Goal: Check status: Check status

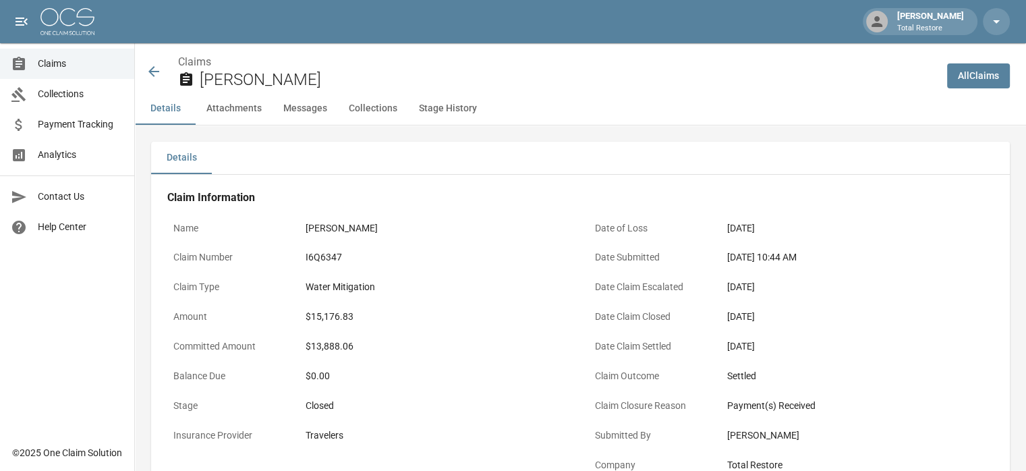
click at [43, 55] on link "Claims" at bounding box center [67, 64] width 134 height 30
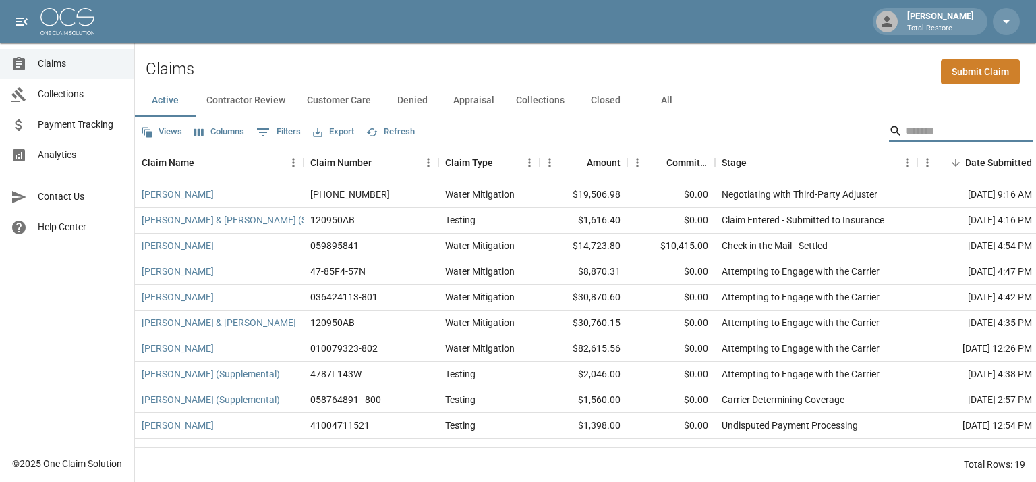
click at [920, 136] on input "Search" at bounding box center [960, 131] width 108 height 22
type input "******"
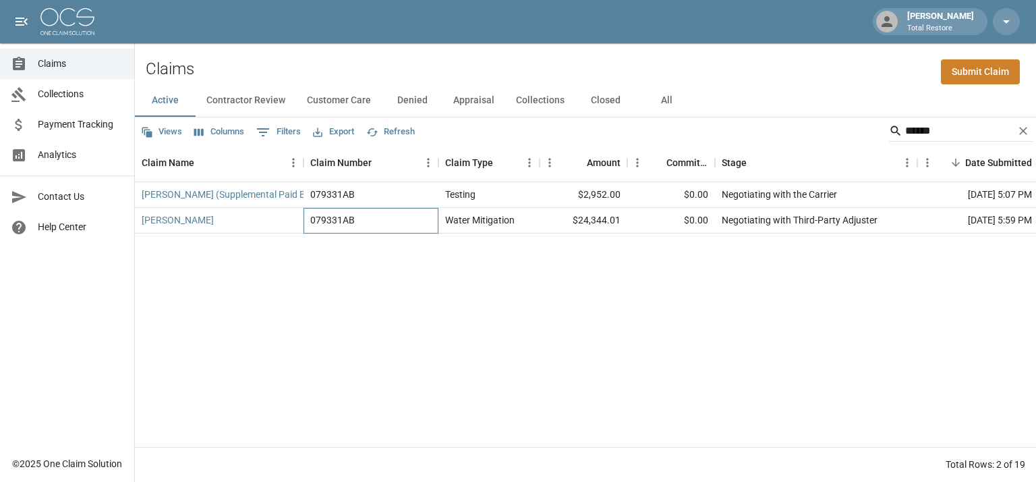
click at [322, 213] on div "079331AB" at bounding box center [332, 219] width 45 height 13
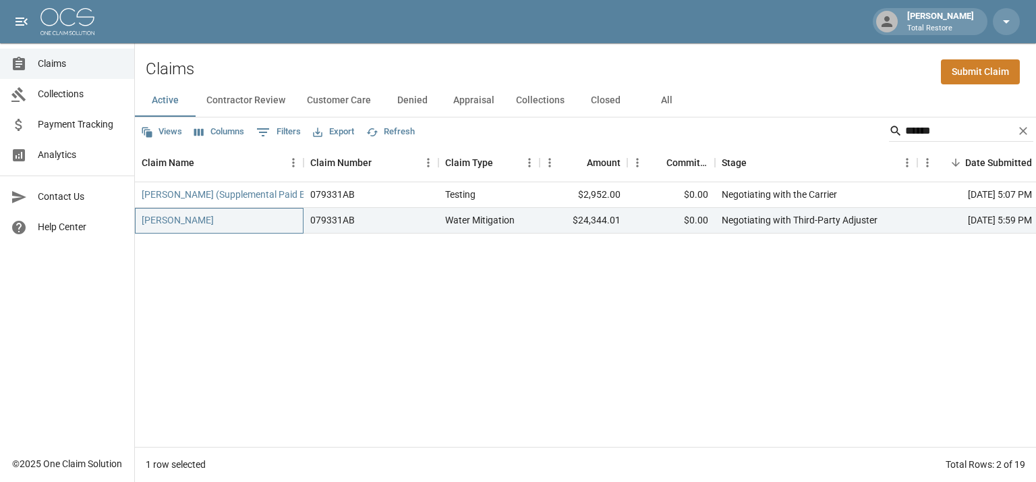
click at [242, 212] on div "[PERSON_NAME]" at bounding box center [219, 221] width 169 height 26
click at [194, 219] on link "[PERSON_NAME]" at bounding box center [178, 219] width 72 height 13
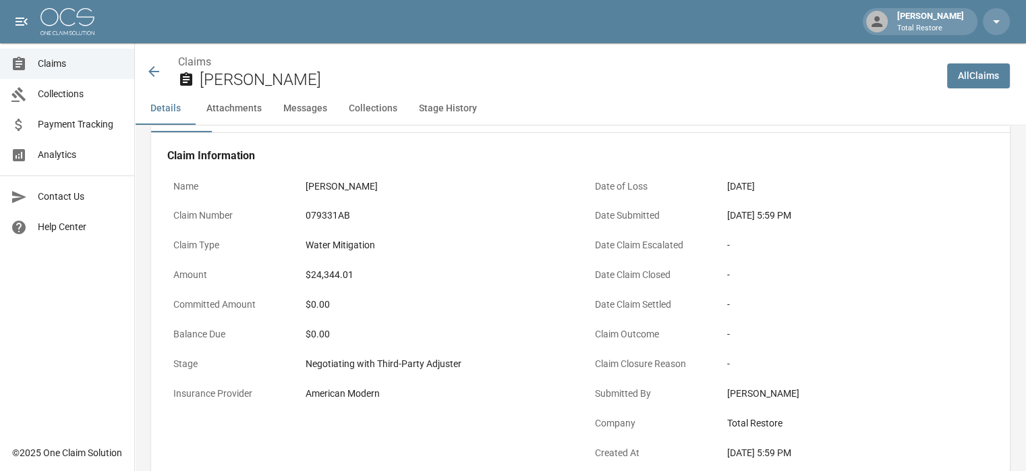
scroll to position [43, 1]
